Goal: Transaction & Acquisition: Book appointment/travel/reservation

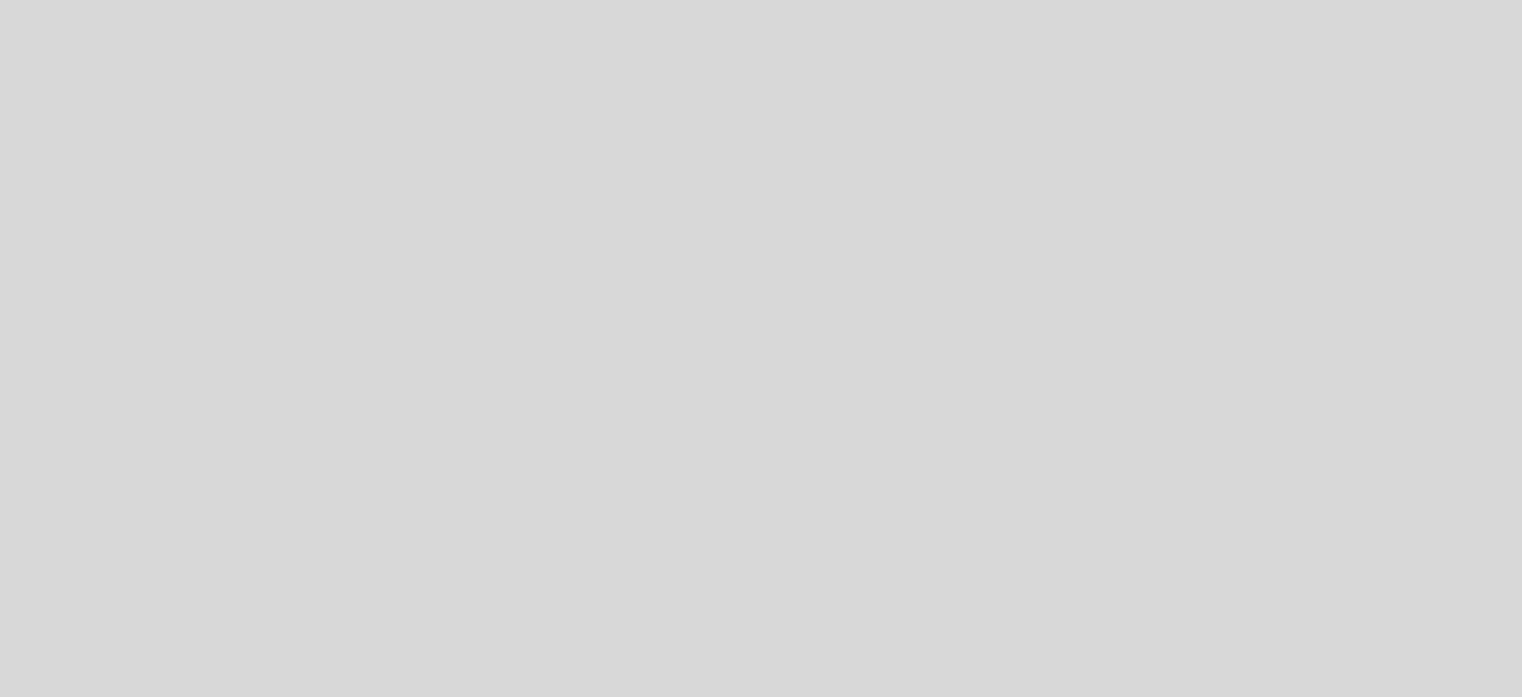
select select "pt"
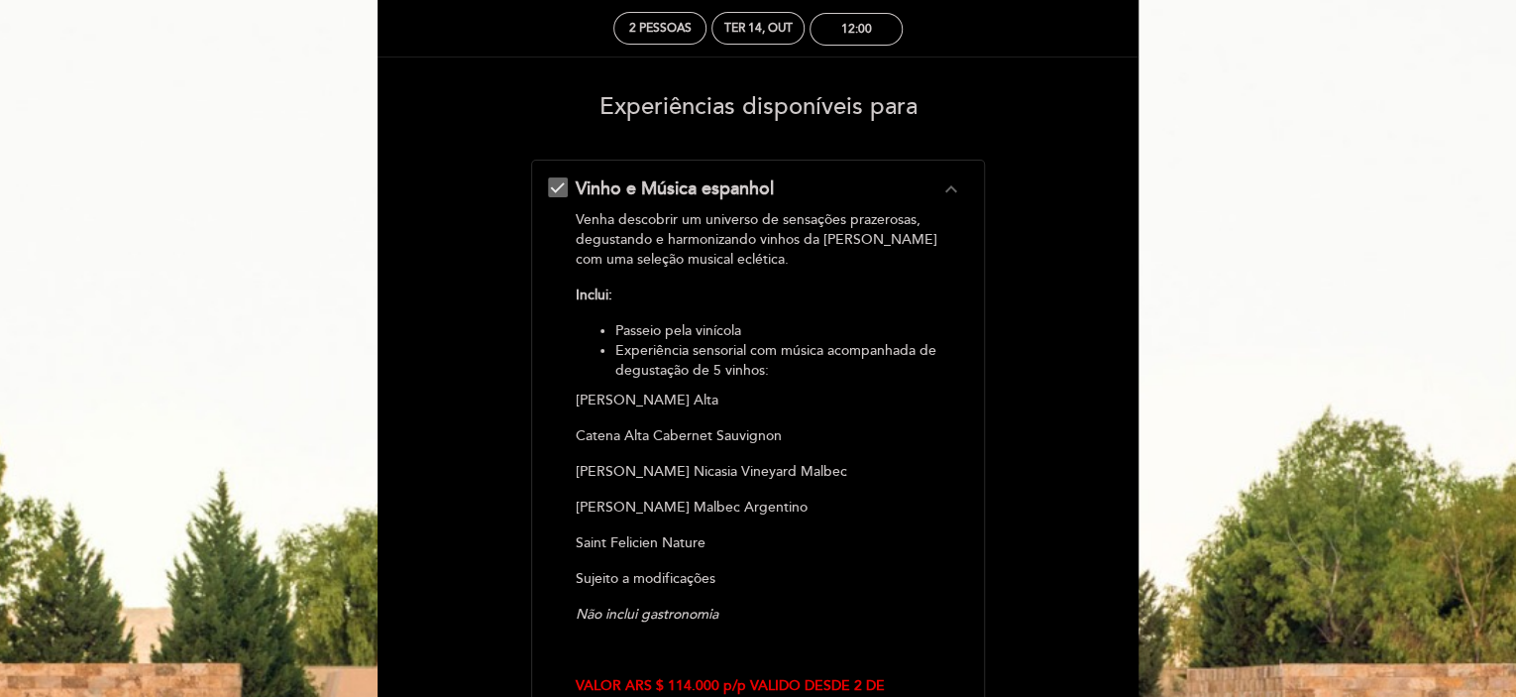
scroll to position [99, 0]
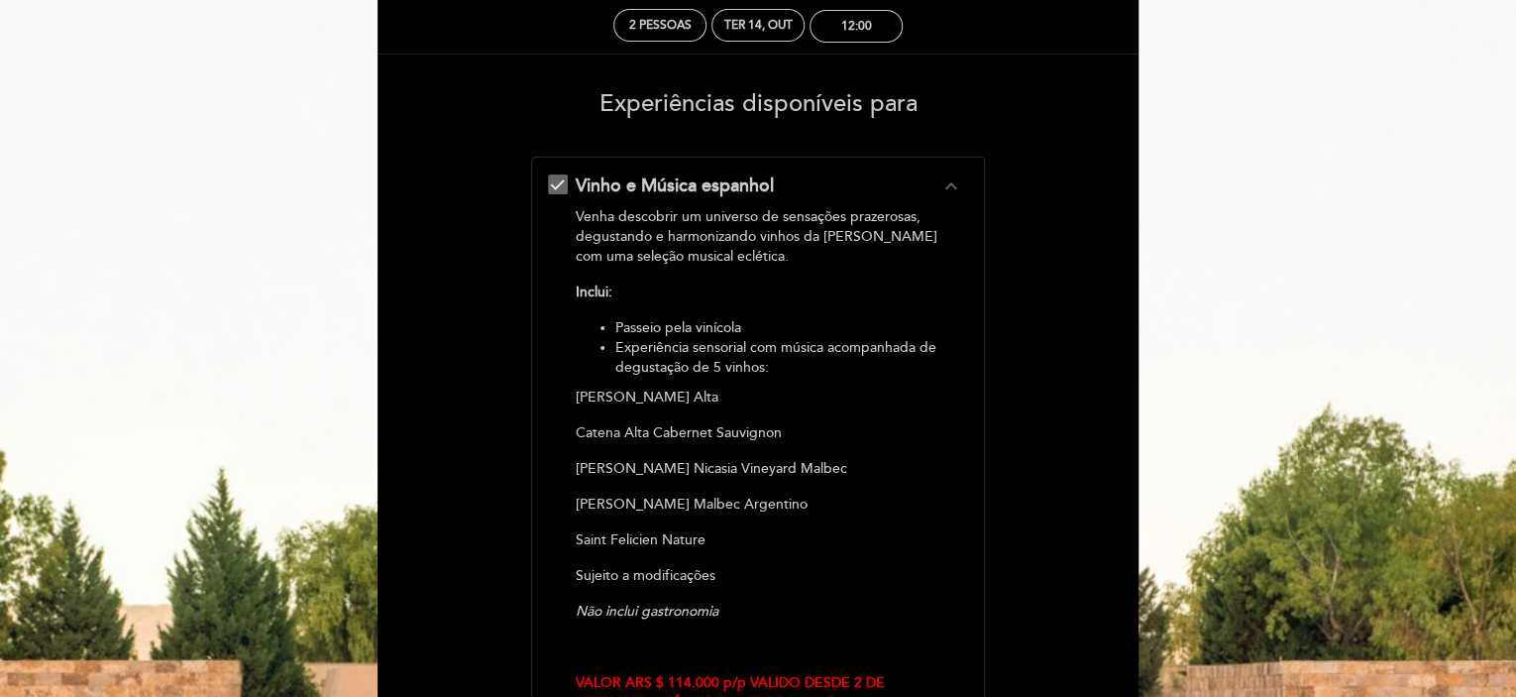
click at [949, 183] on icon "expand_less" at bounding box center [950, 186] width 24 height 24
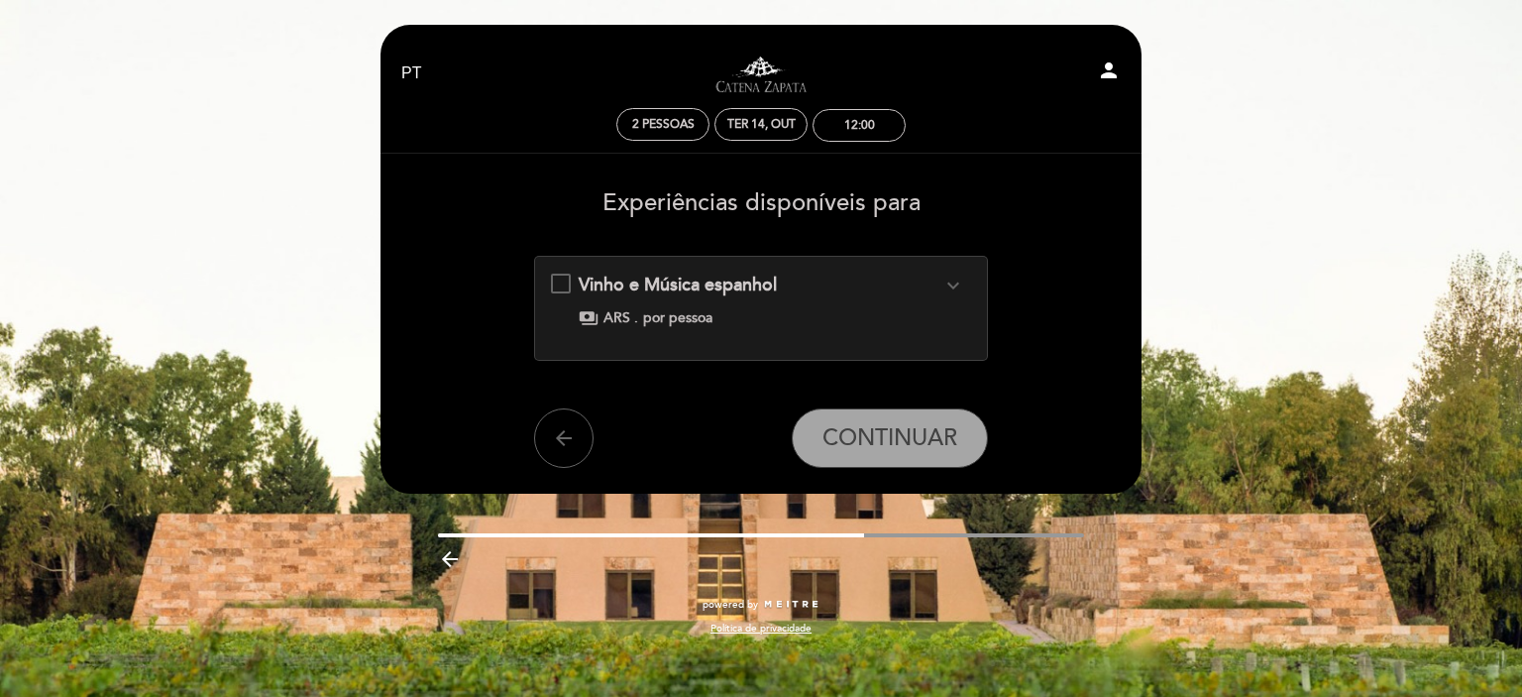
click at [562, 283] on div "Vinho e Música espanhol expand_more Venha descobrir um universo de sensações pr…" at bounding box center [761, 300] width 421 height 55
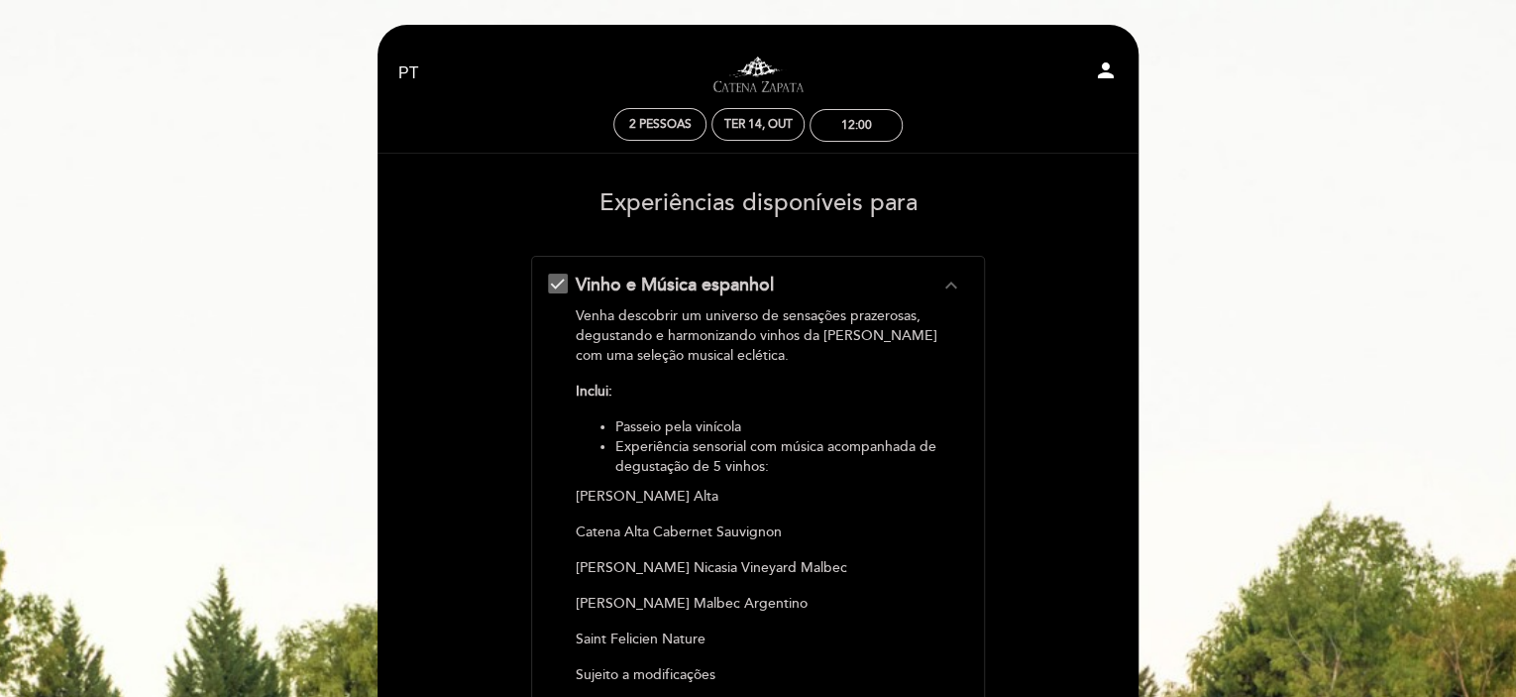
click at [562, 284] on div "Vinho e Música espanhol expand_less Venha descobrir um universo de sensações pr…" at bounding box center [758, 605] width 421 height 664
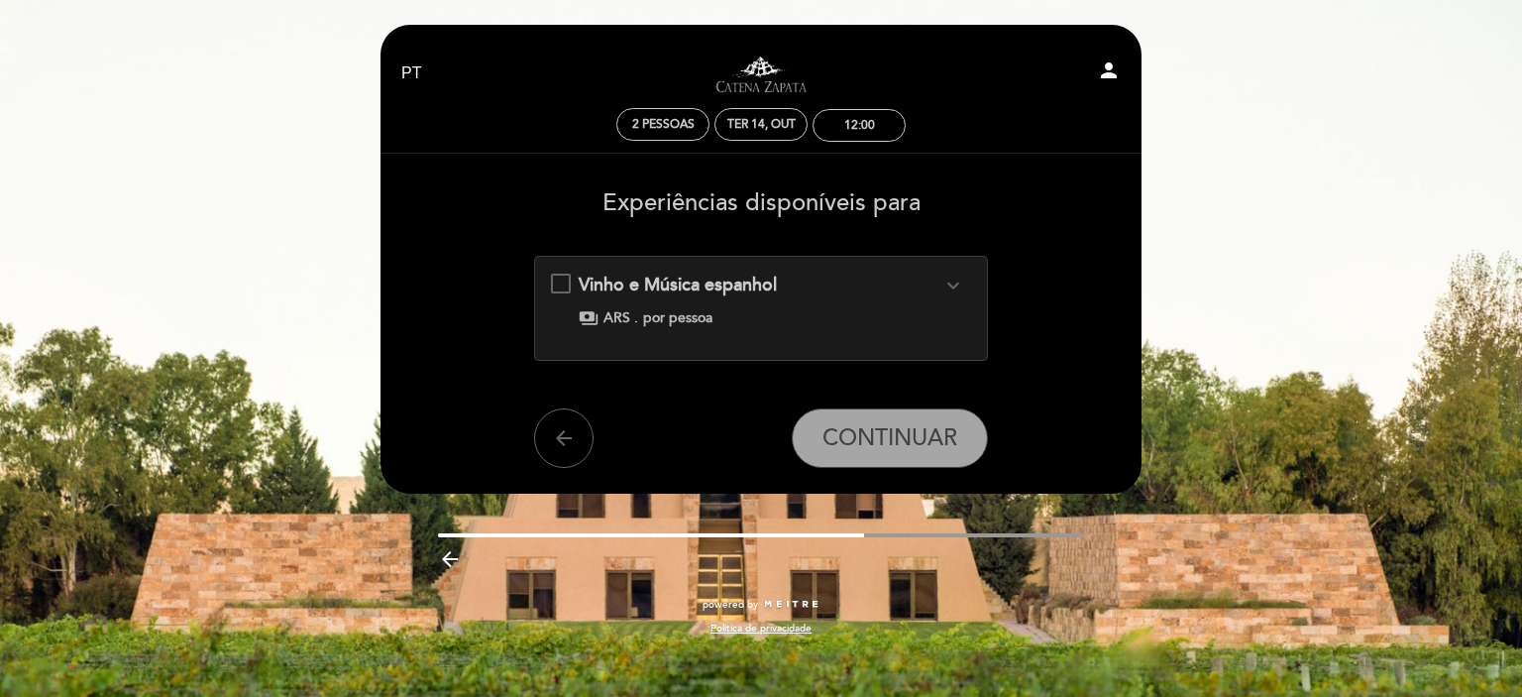
click at [562, 284] on div "Vinho e Música espanhol expand_more Venha descobrir um universo de sensações pr…" at bounding box center [761, 300] width 421 height 55
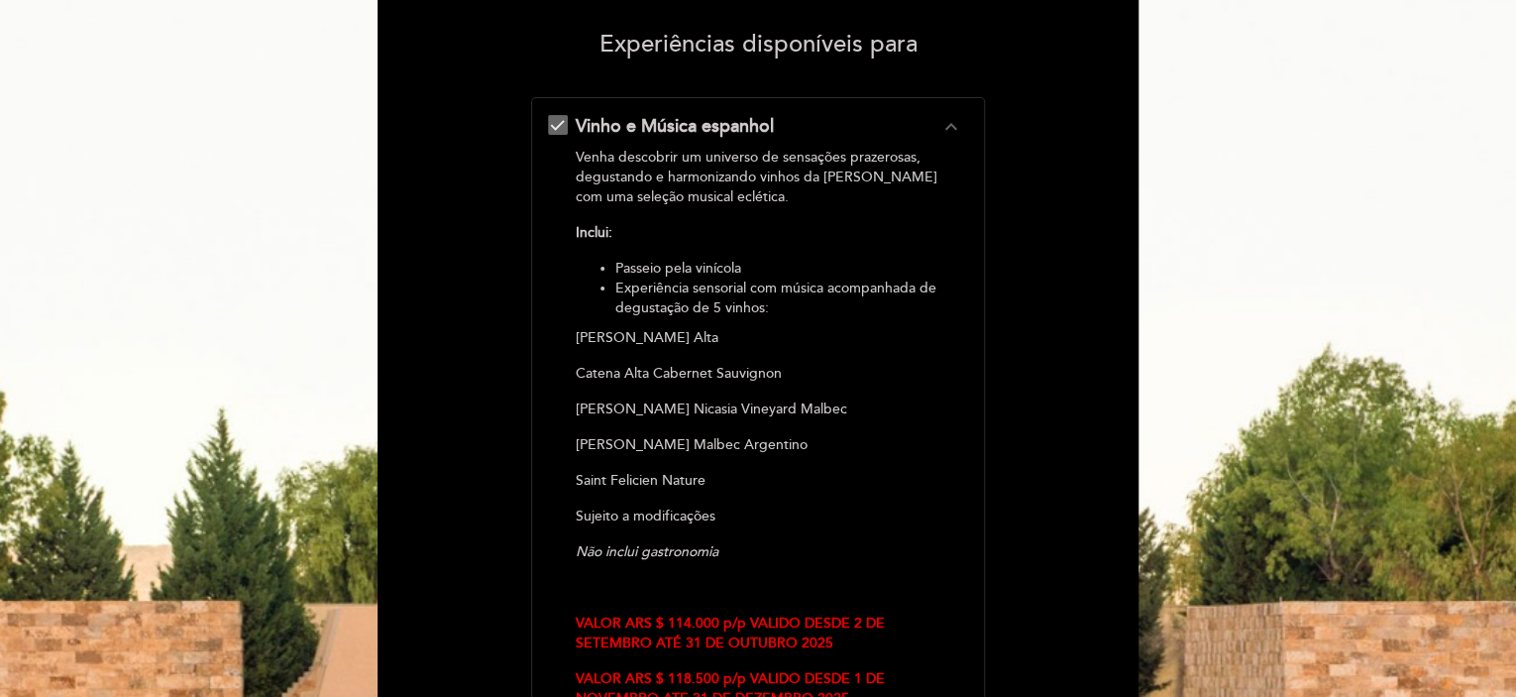
scroll to position [396, 0]
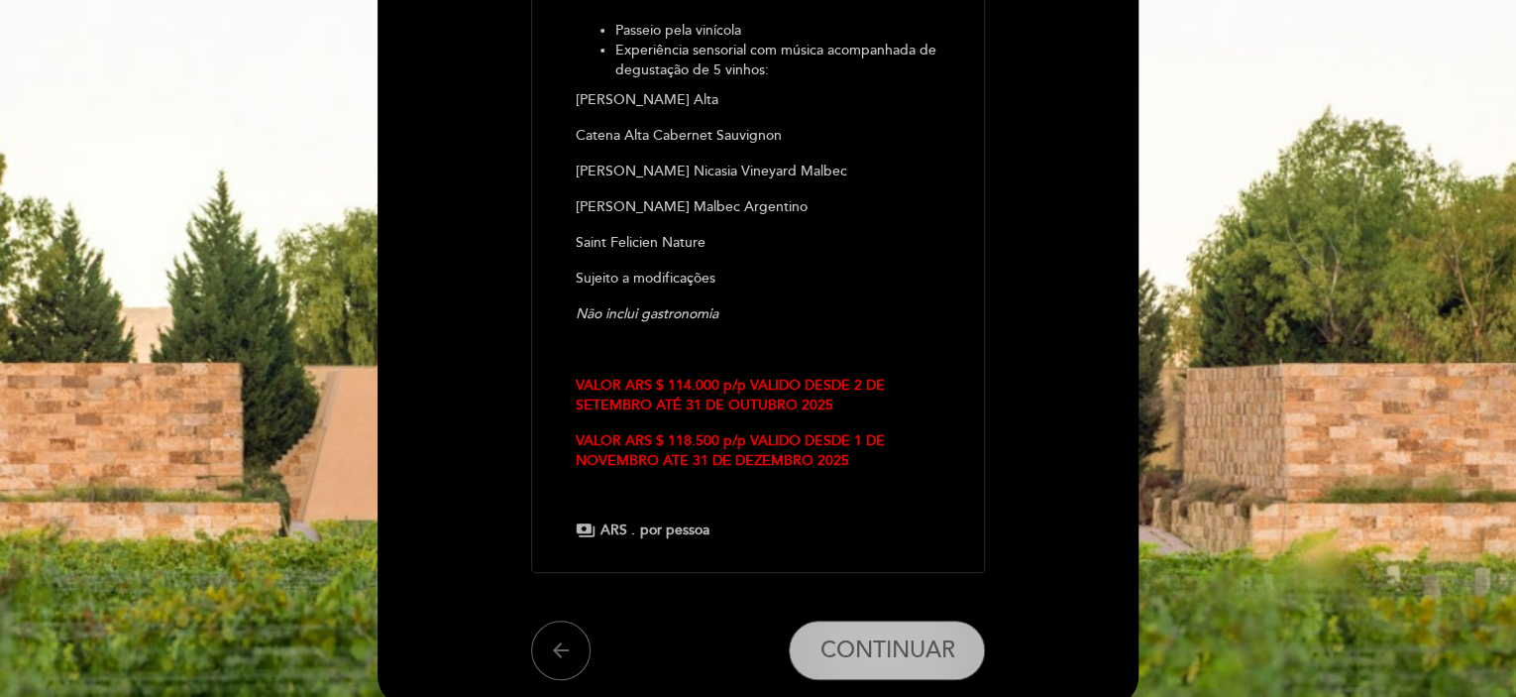
click at [909, 639] on span "CONTINUAR" at bounding box center [887, 650] width 135 height 28
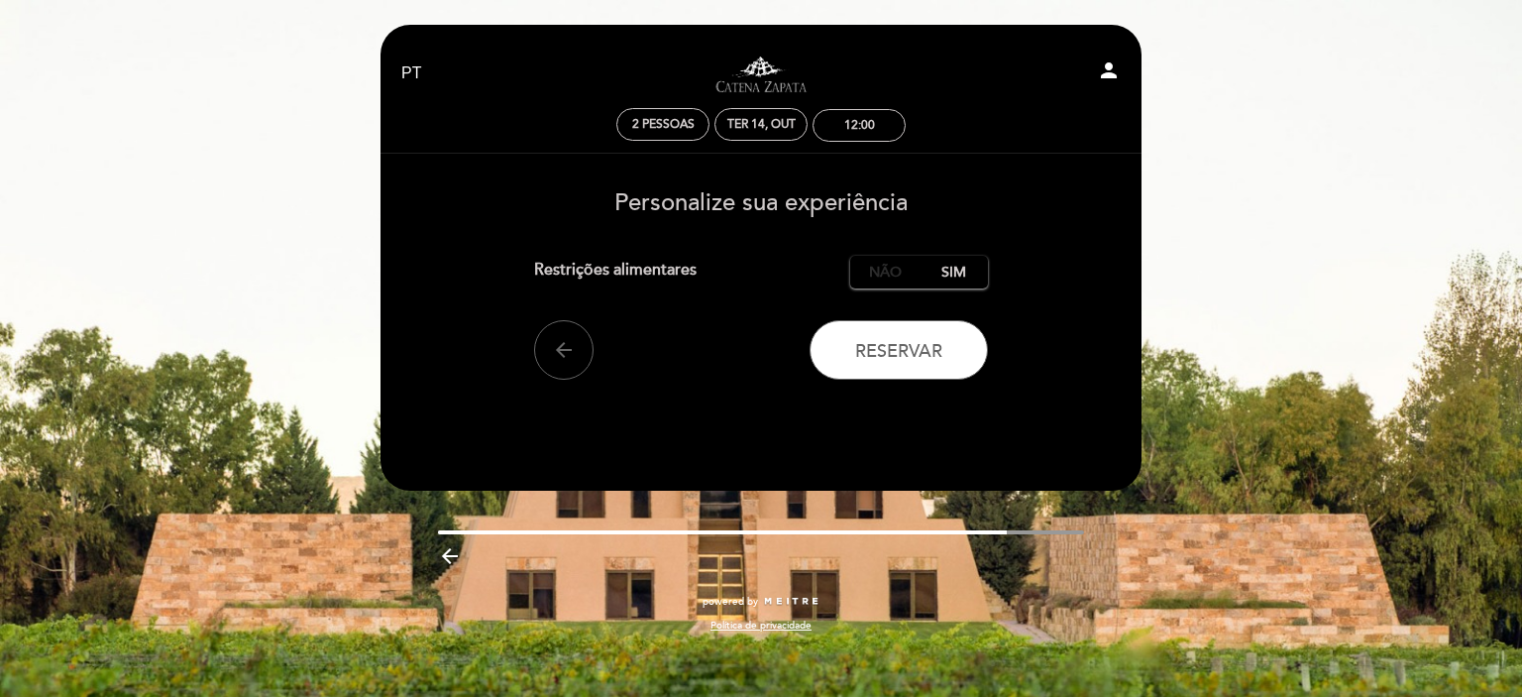
click at [888, 284] on label "Não" at bounding box center [884, 272] width 69 height 33
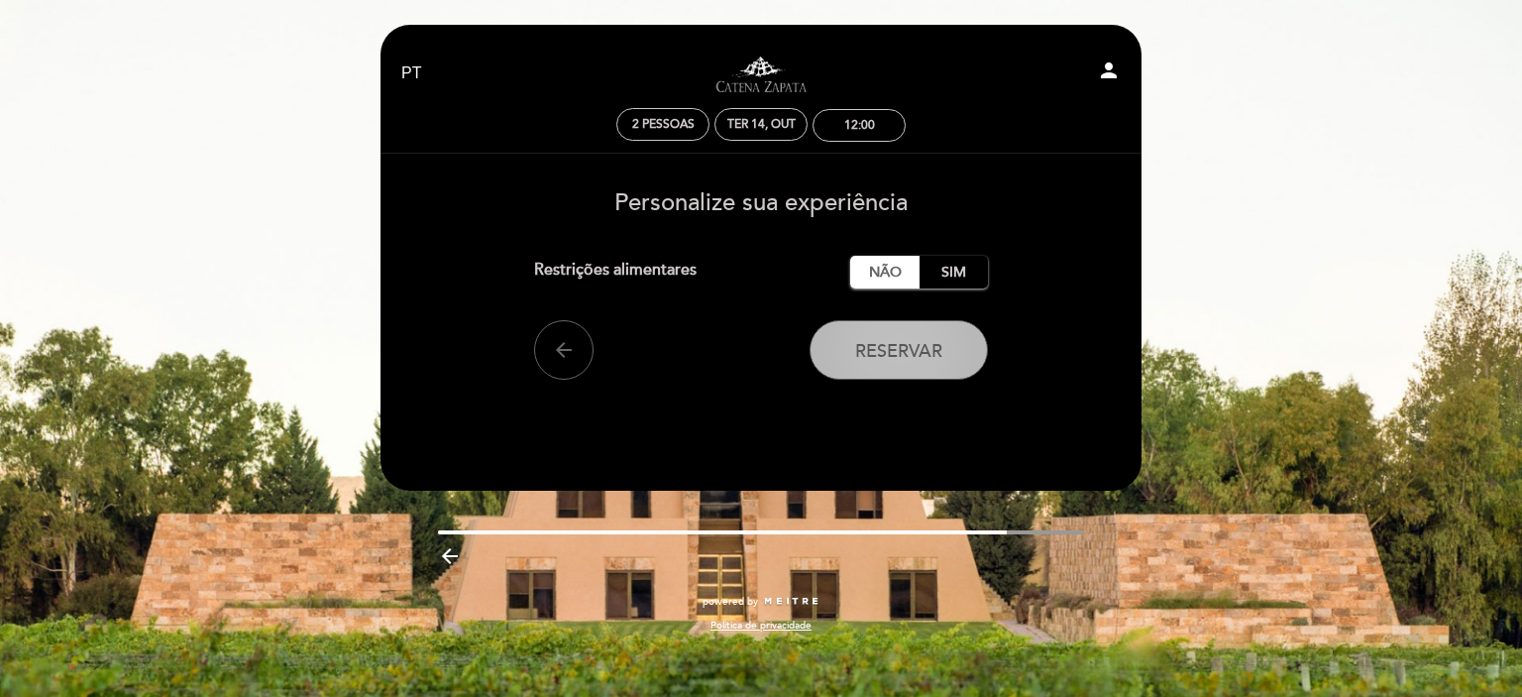
click at [917, 354] on span "Reservar" at bounding box center [898, 351] width 87 height 22
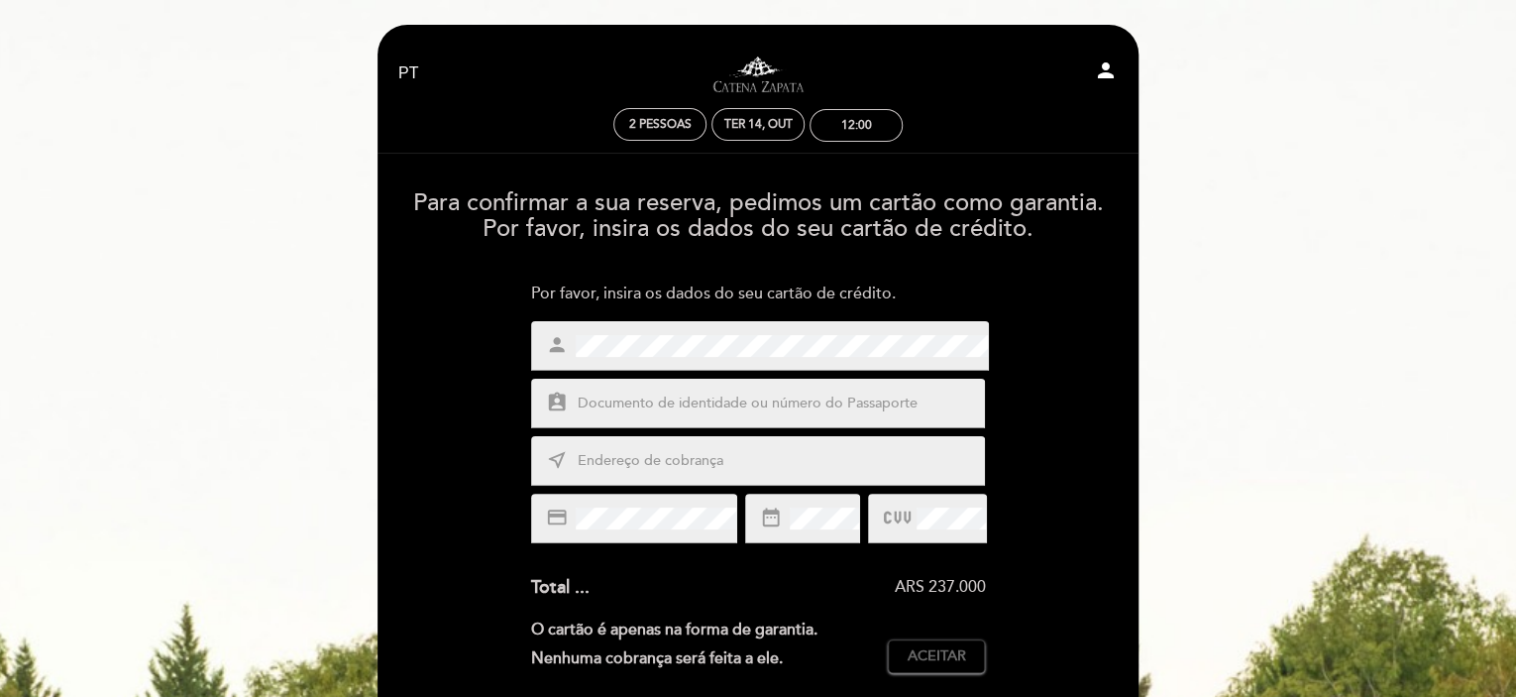
click at [756, 400] on input "text" at bounding box center [782, 403] width 412 height 23
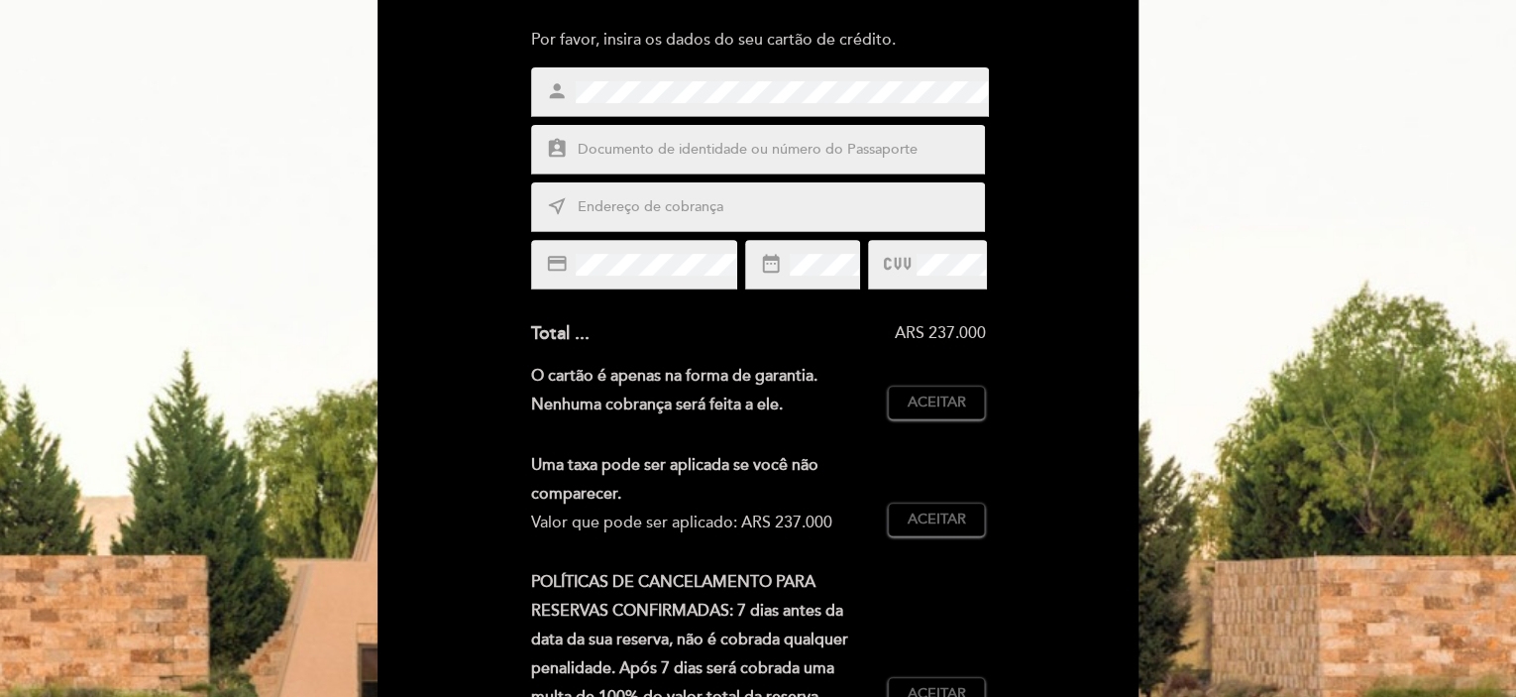
scroll to position [254, 0]
drag, startPoint x: 1004, startPoint y: 332, endPoint x: 904, endPoint y: 328, distance: 100.2
click at [904, 328] on div "Para confirmar a sua reserva, pedimos um cartão como garantia. Por favor, insir…" at bounding box center [757, 414] width 733 height 986
drag, startPoint x: 895, startPoint y: 326, endPoint x: 968, endPoint y: 330, distance: 73.4
click at [968, 330] on div "ARS 237.000" at bounding box center [788, 333] width 396 height 23
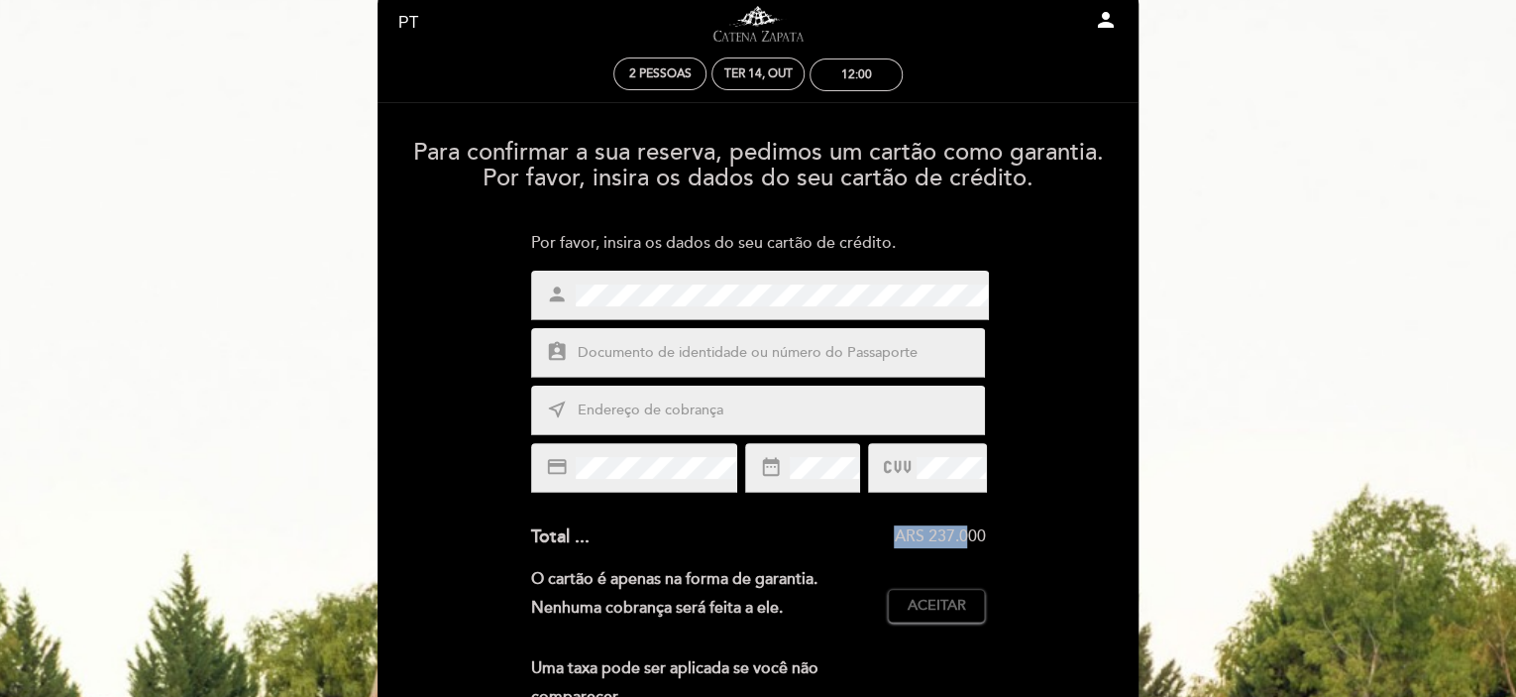
scroll to position [0, 0]
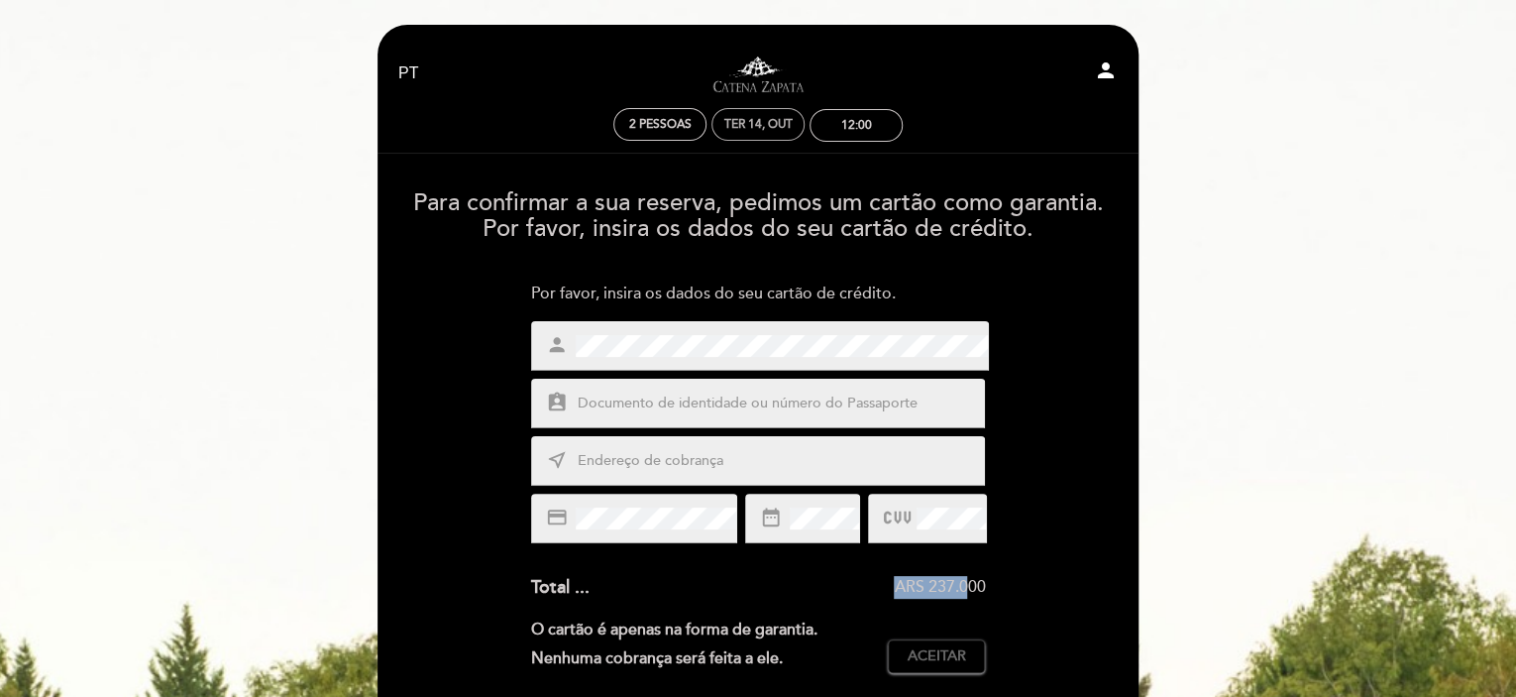
click at [757, 121] on div "Ter 14, out" at bounding box center [758, 124] width 68 height 15
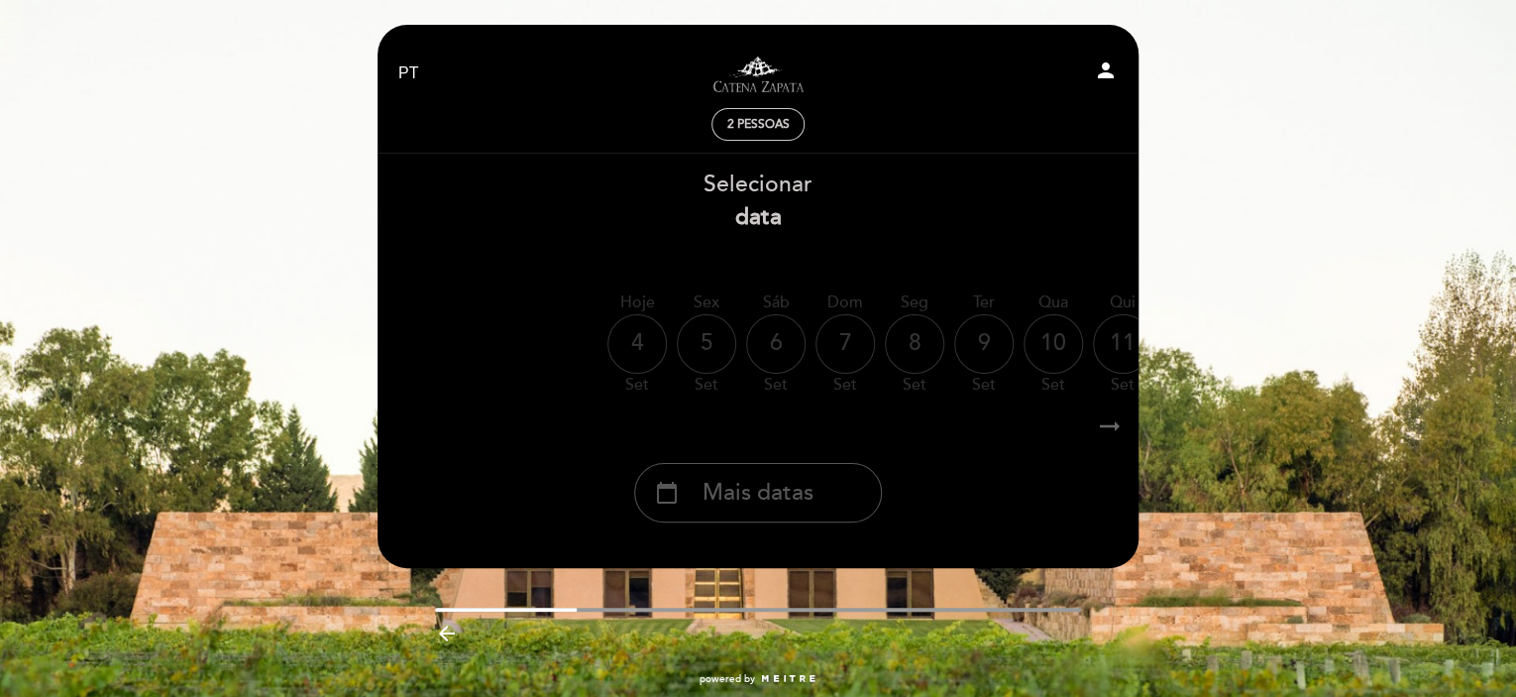
click at [801, 506] on span "Mais datas" at bounding box center [758, 493] width 111 height 33
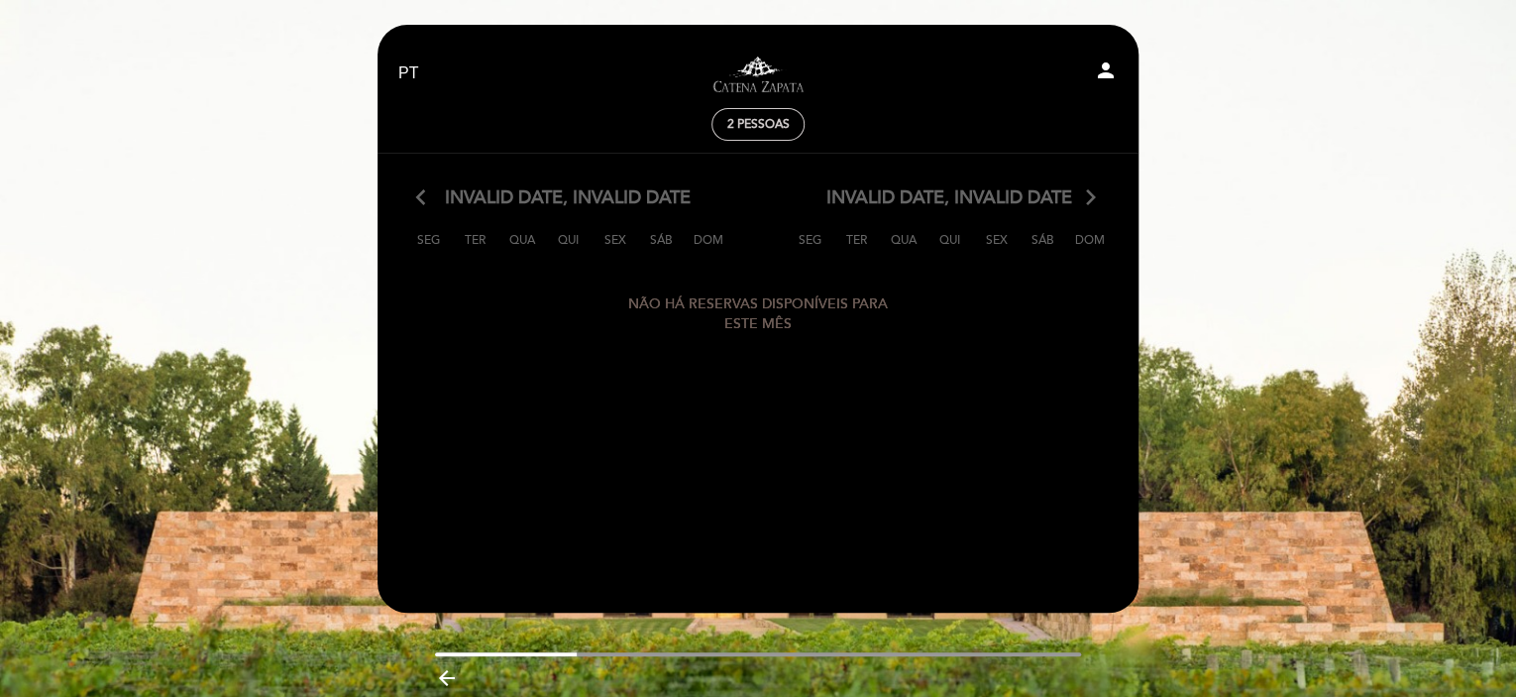
click at [1094, 201] on icon "arrow_forward_ios" at bounding box center [1091, 198] width 18 height 26
click at [1082, 202] on icon "arrow_forward_ios" at bounding box center [1091, 198] width 18 height 26
click at [416, 201] on icon "arrow_back_ios" at bounding box center [425, 198] width 18 height 26
click at [763, 135] on div "2 pessoas" at bounding box center [757, 124] width 91 height 31
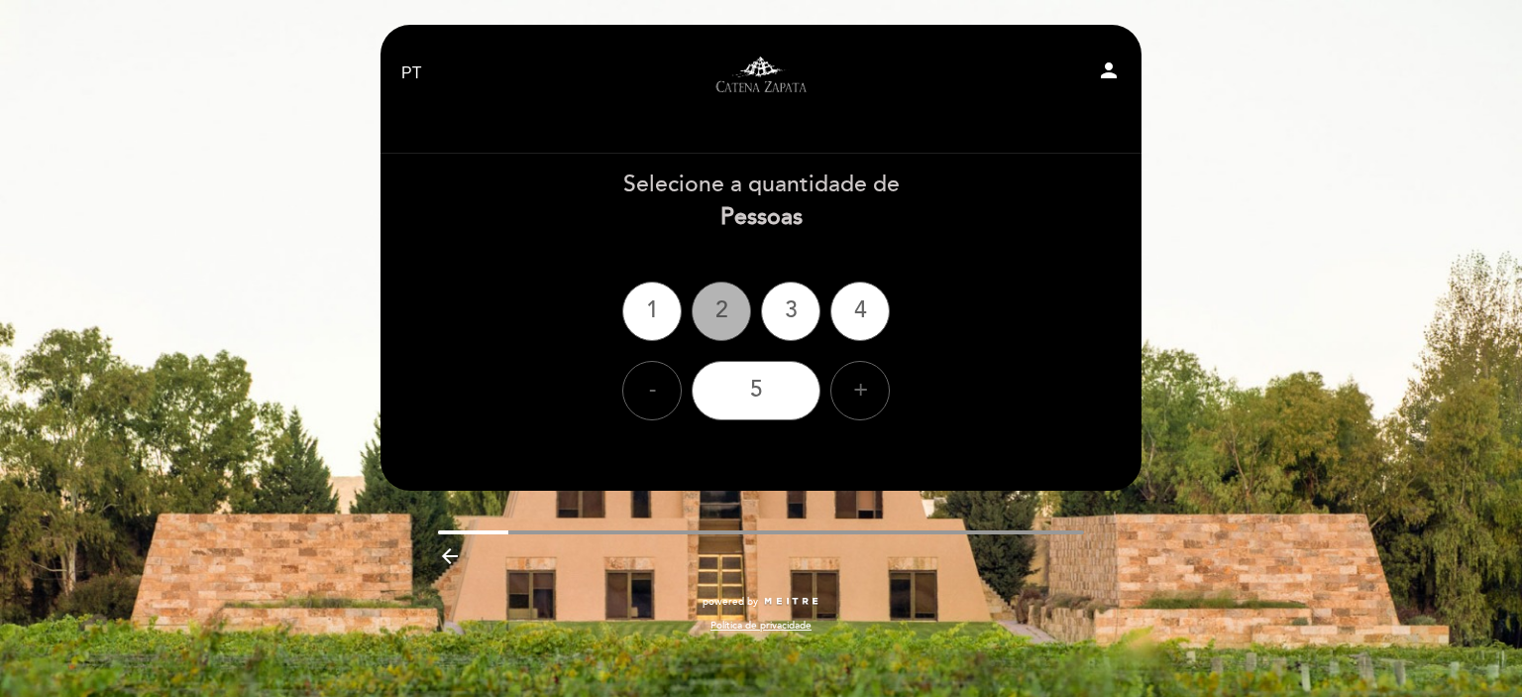
click at [712, 320] on div "2" at bounding box center [721, 310] width 59 height 59
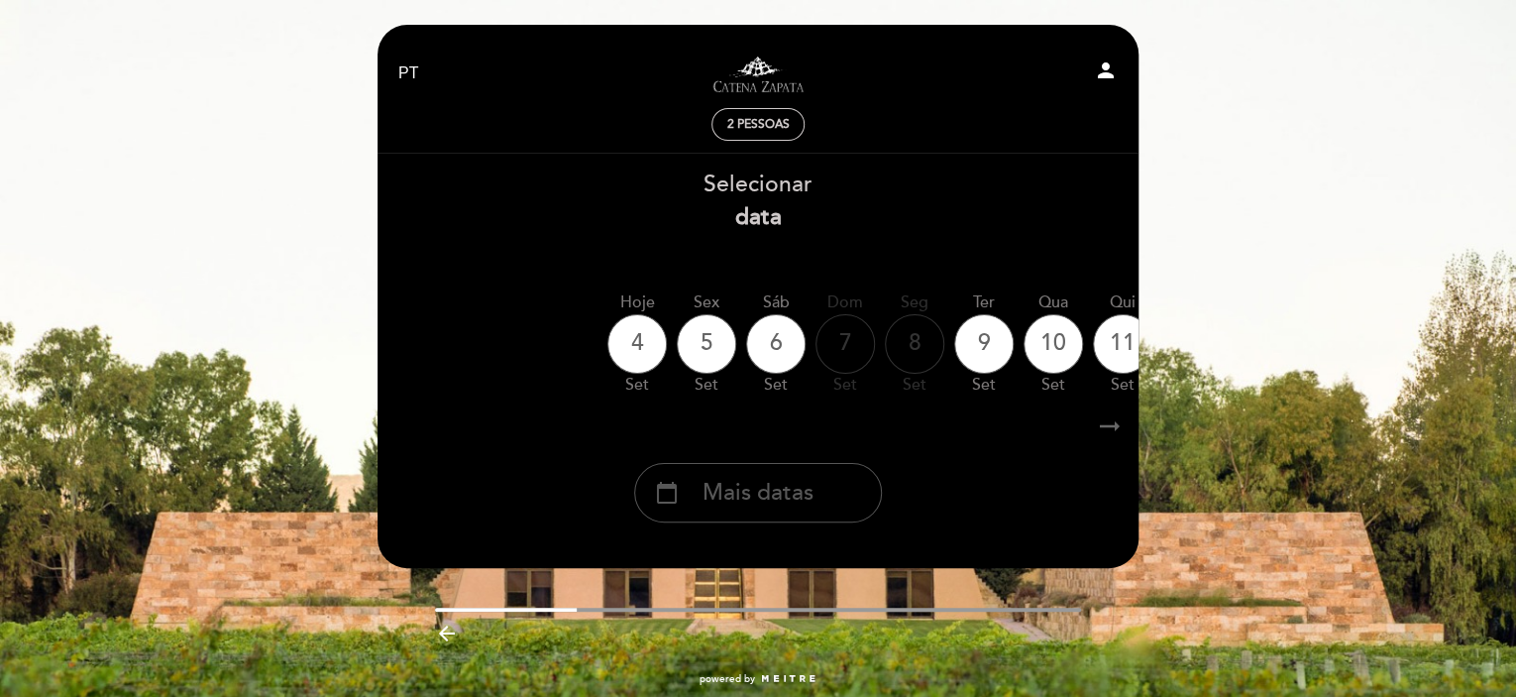
click at [760, 495] on span "Mais datas" at bounding box center [758, 493] width 111 height 33
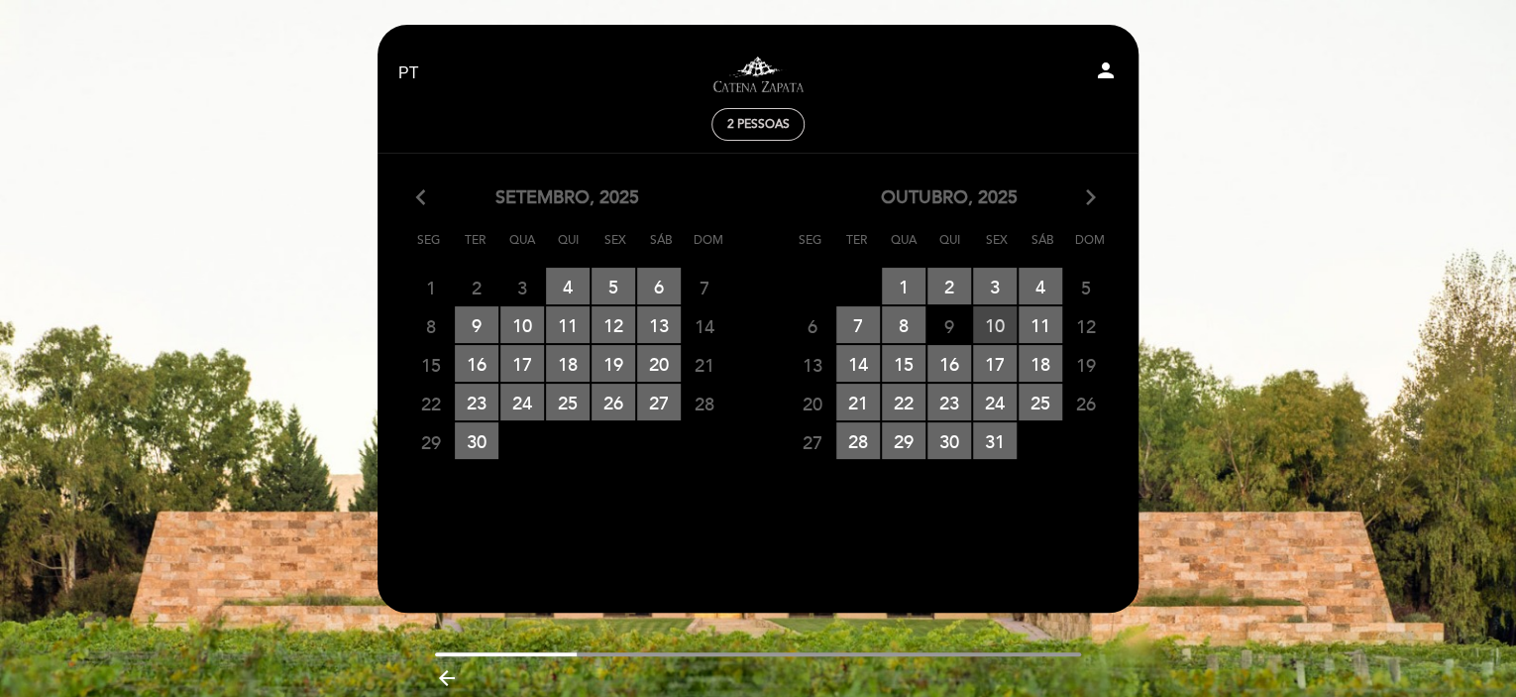
click at [1006, 320] on span "10 RESERVAS DISPONÍVEIS" at bounding box center [995, 324] width 44 height 37
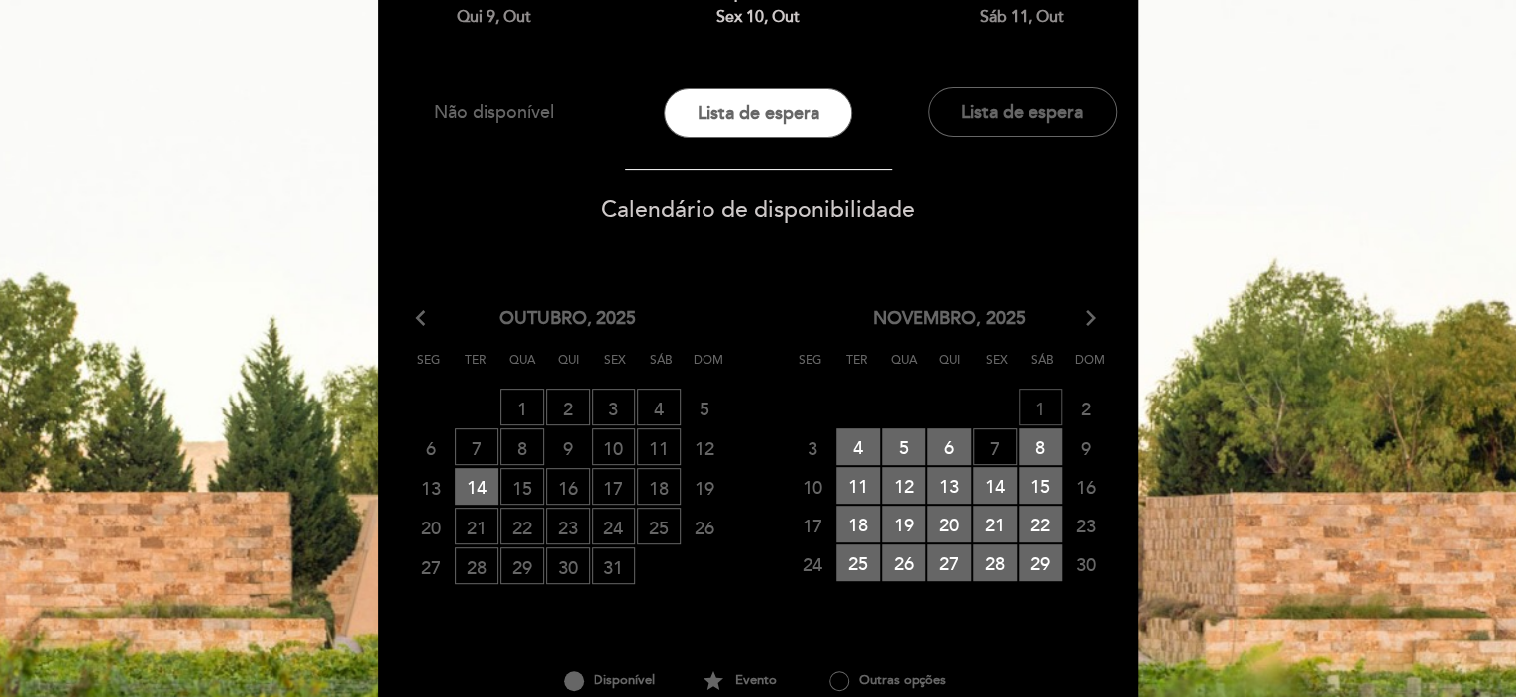
scroll to position [198, 0]
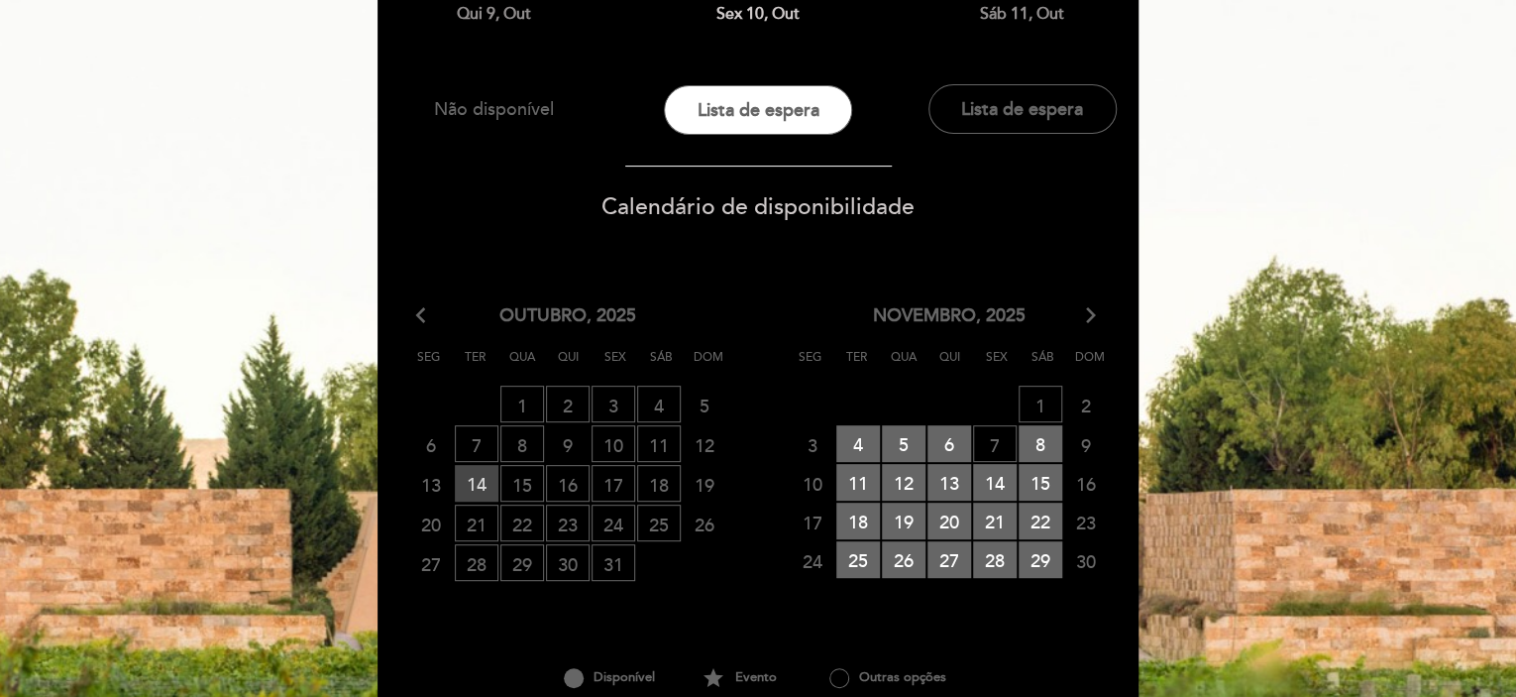
click at [469, 487] on span "14 RESERVAS DISPONÍVEIS" at bounding box center [477, 483] width 44 height 37
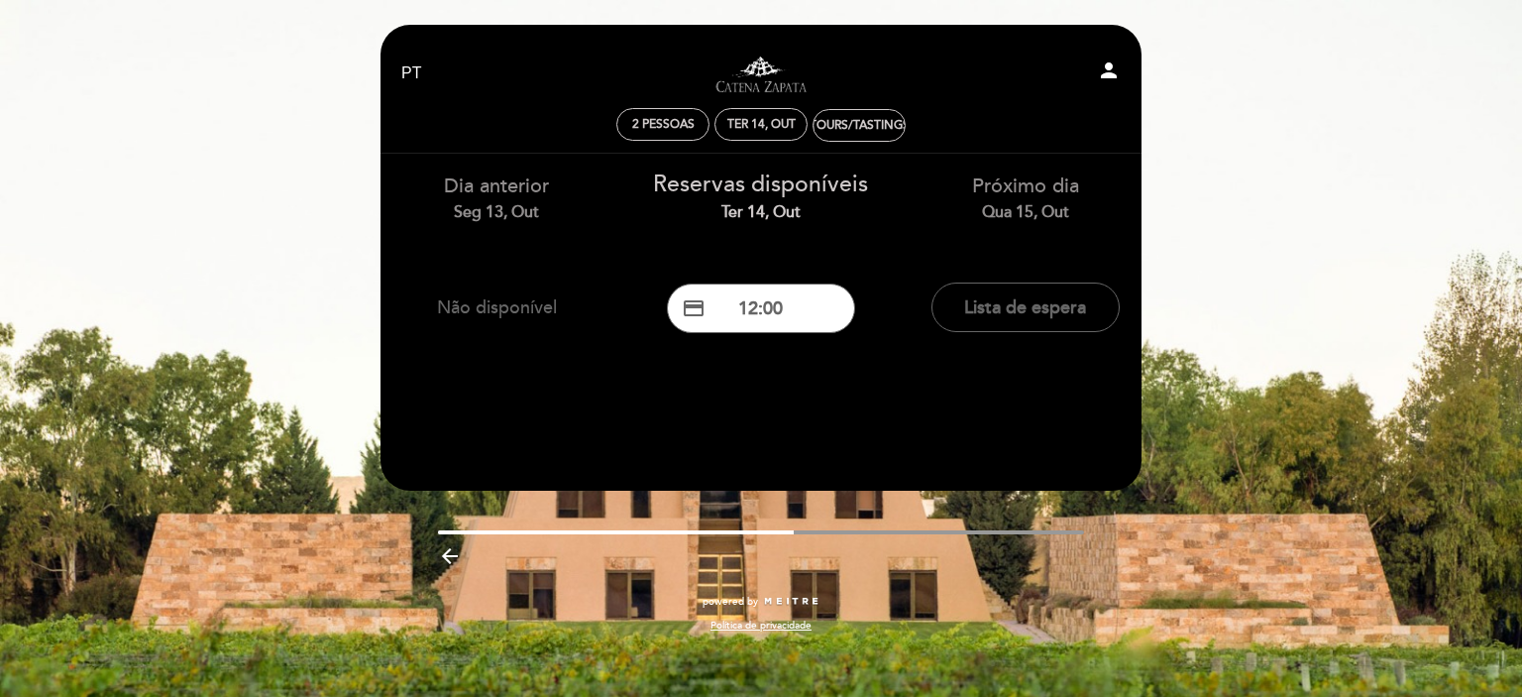
click at [1035, 215] on div "Qua 15, out" at bounding box center [1025, 212] width 235 height 23
click at [738, 289] on button "credit_card 12:00" at bounding box center [761, 308] width 188 height 50
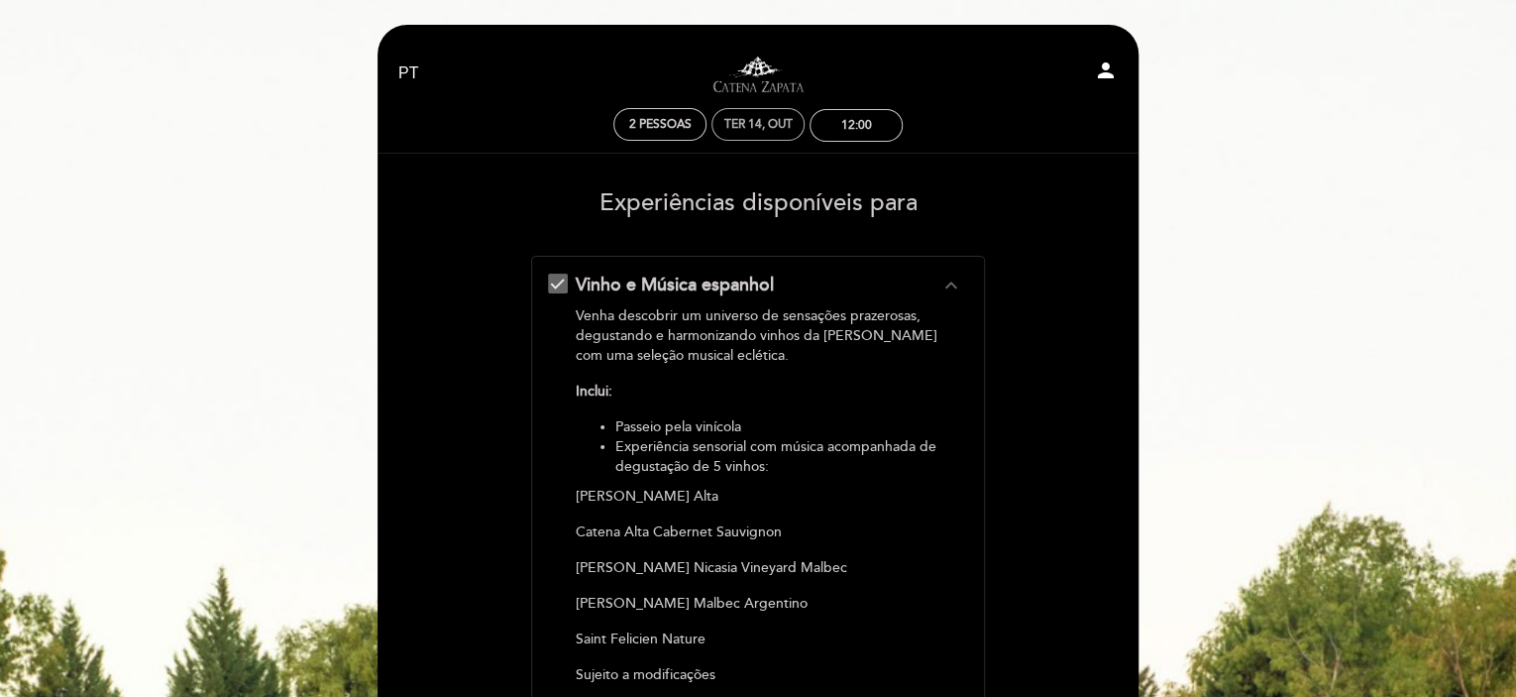
click at [753, 134] on div "Ter 14, out" at bounding box center [757, 124] width 93 height 33
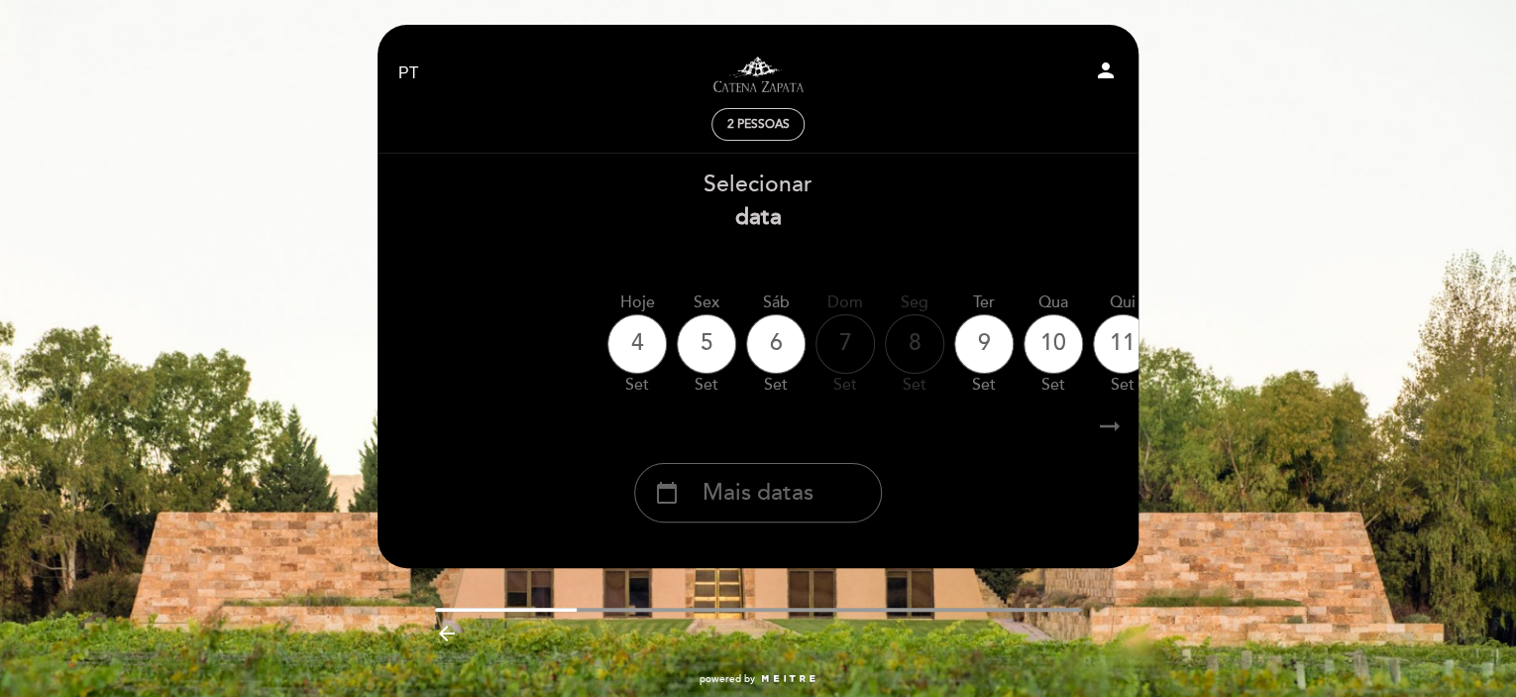
click at [752, 496] on span "Mais datas" at bounding box center [758, 493] width 111 height 33
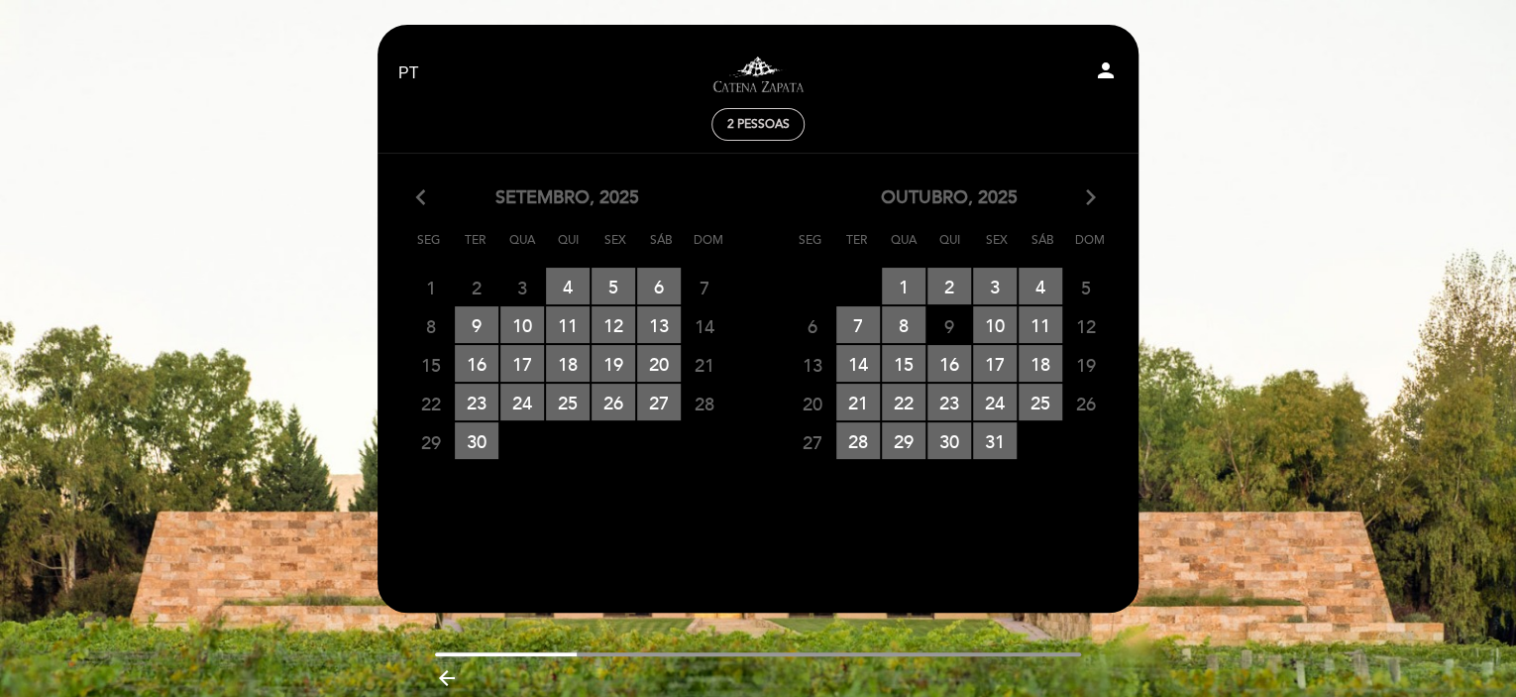
click at [1094, 189] on icon "arrow_forward_ios" at bounding box center [1091, 198] width 18 height 26
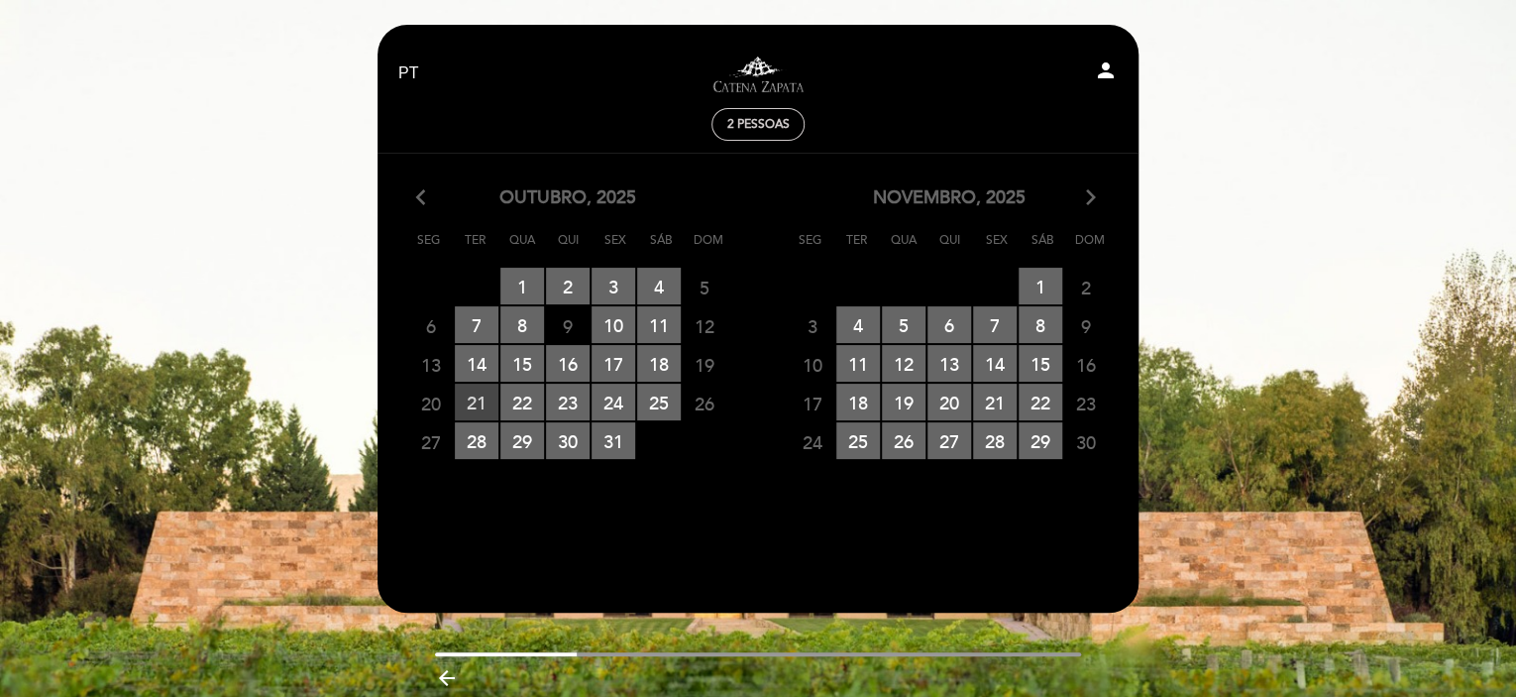
click at [482, 403] on span "21 RESERVAS DISPONÍVEIS" at bounding box center [477, 401] width 44 height 37
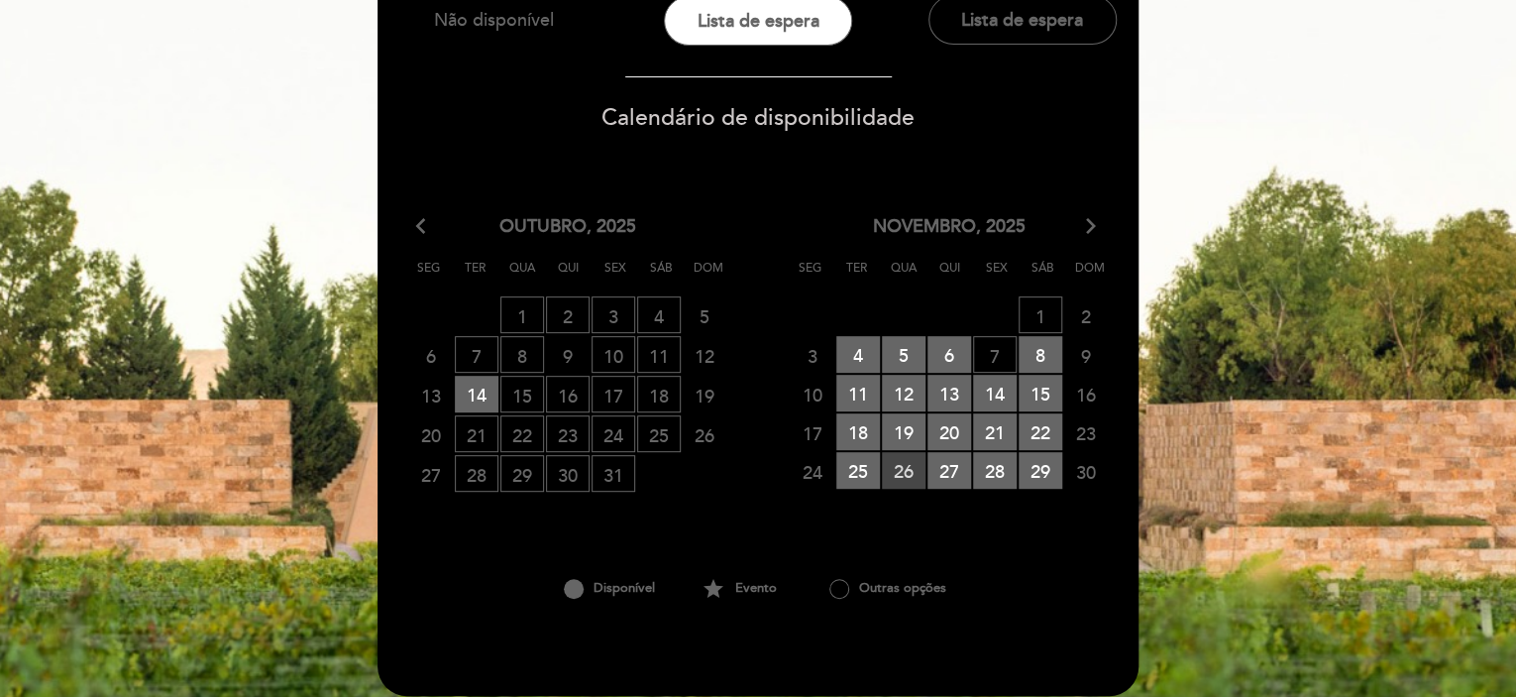
scroll to position [297, 0]
